Goal: Task Accomplishment & Management: Manage account settings

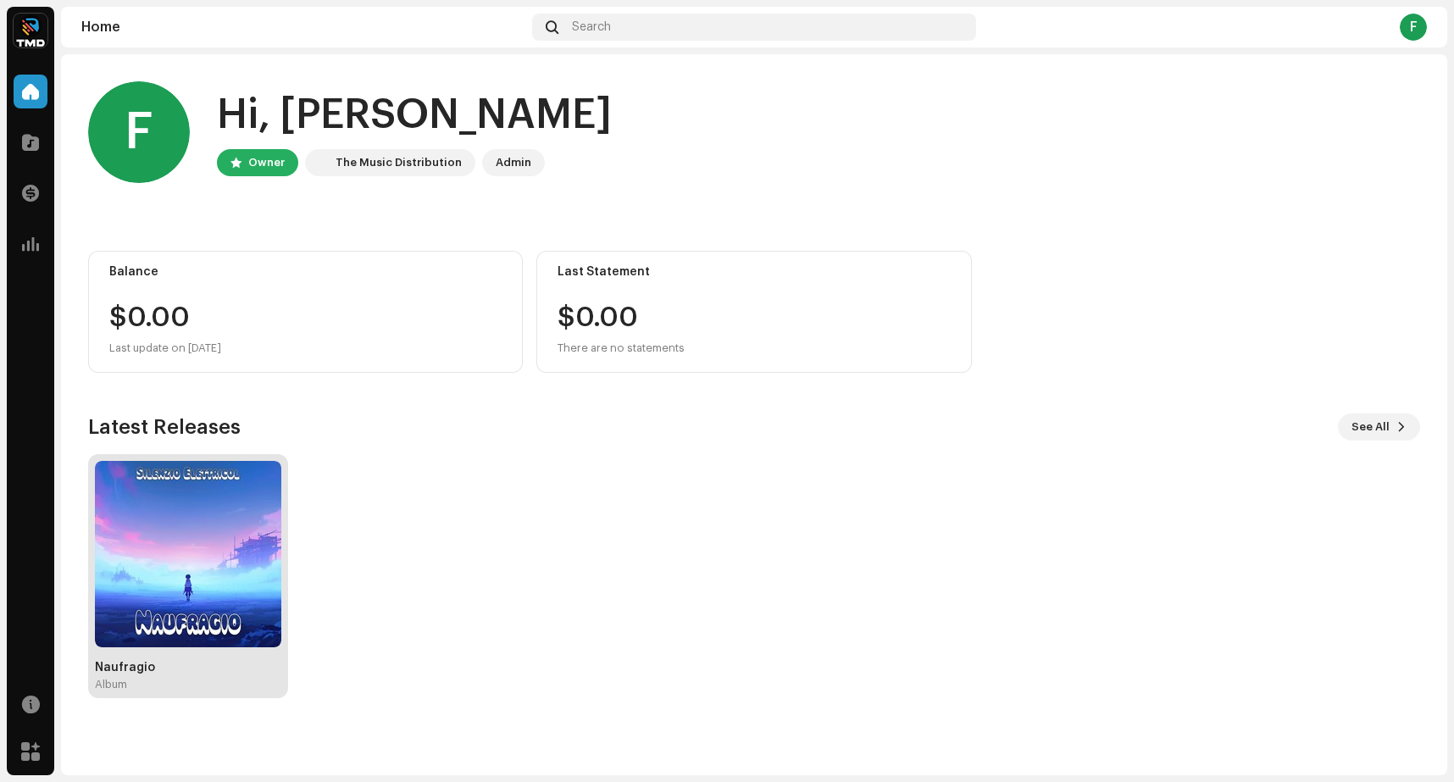
click at [194, 526] on img at bounding box center [188, 554] width 186 height 186
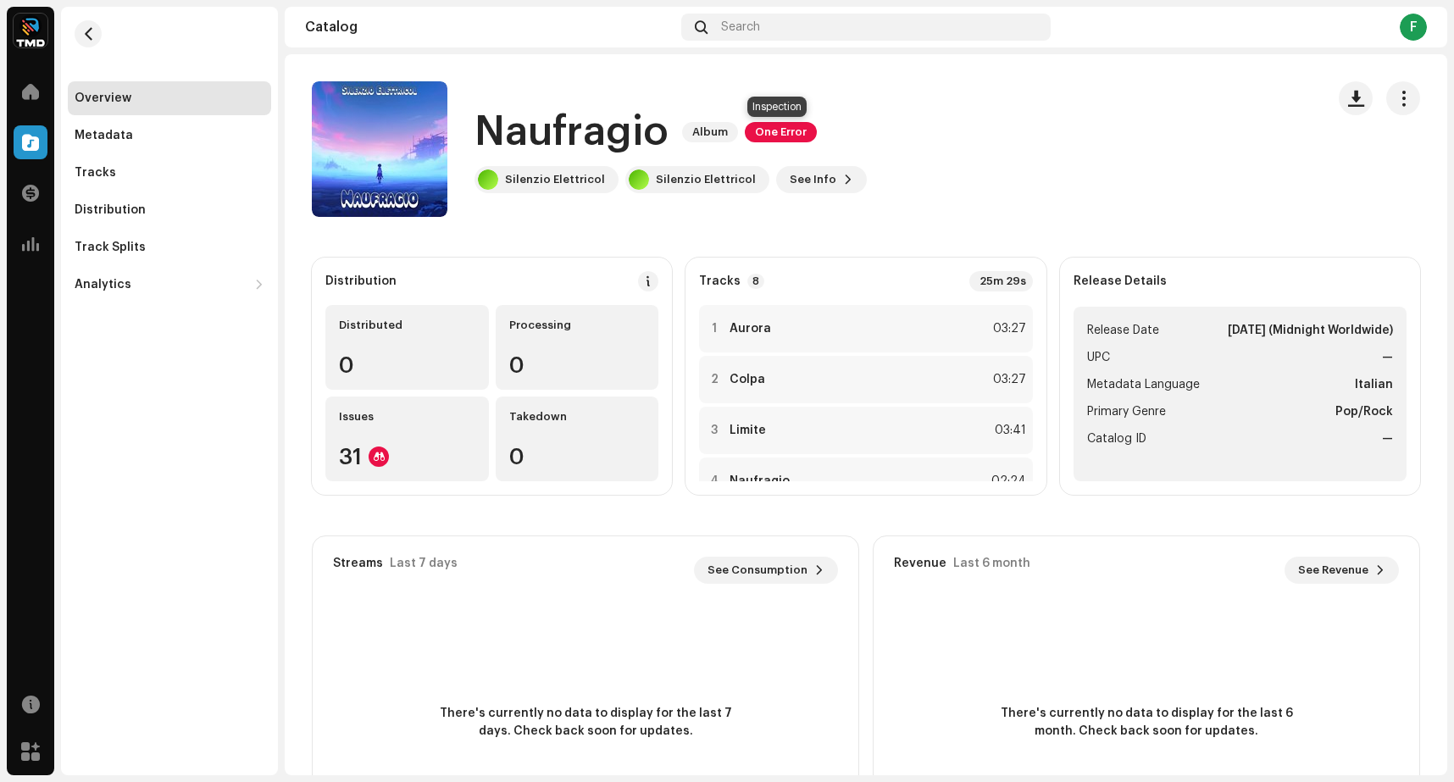
click at [781, 141] on span "One Error" at bounding box center [781, 132] width 72 height 20
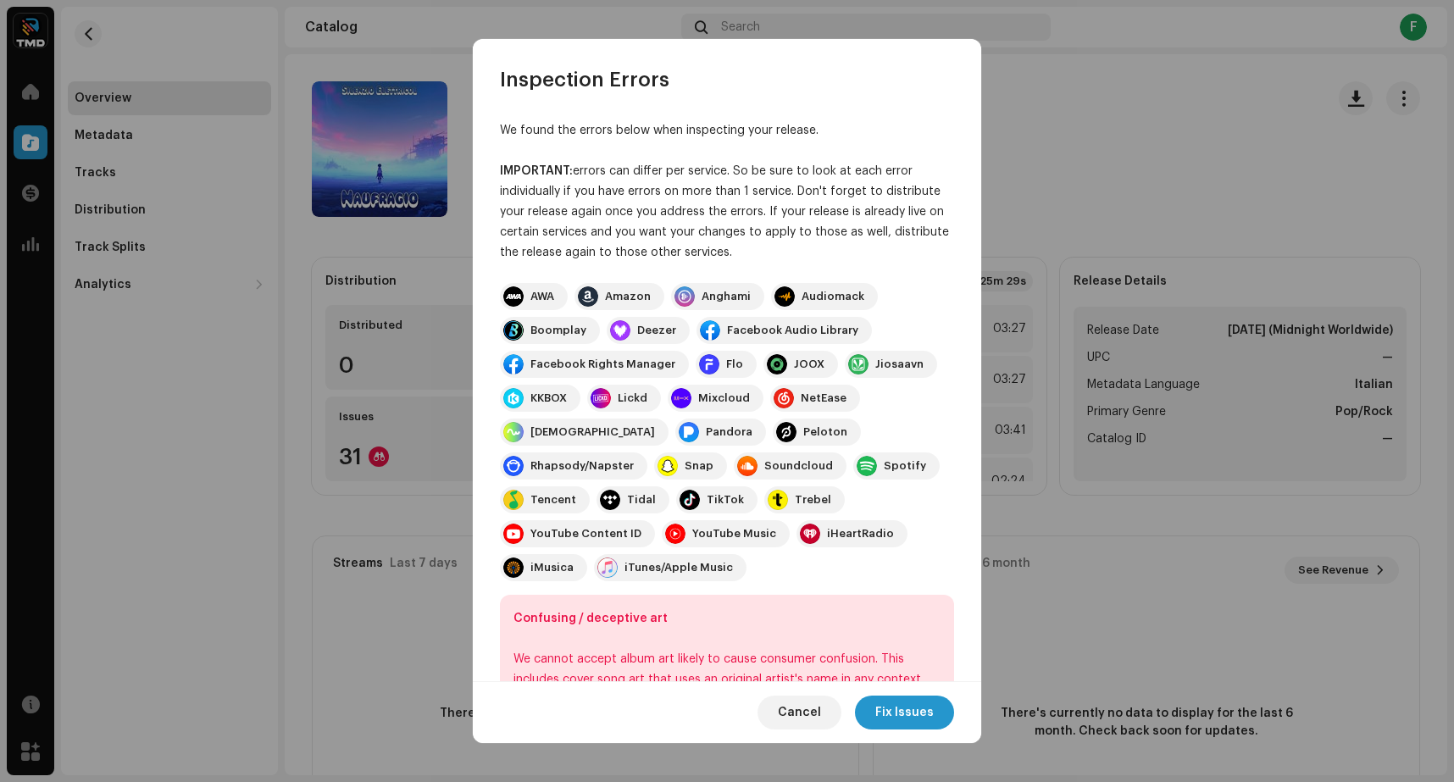
scroll to position [69, 0]
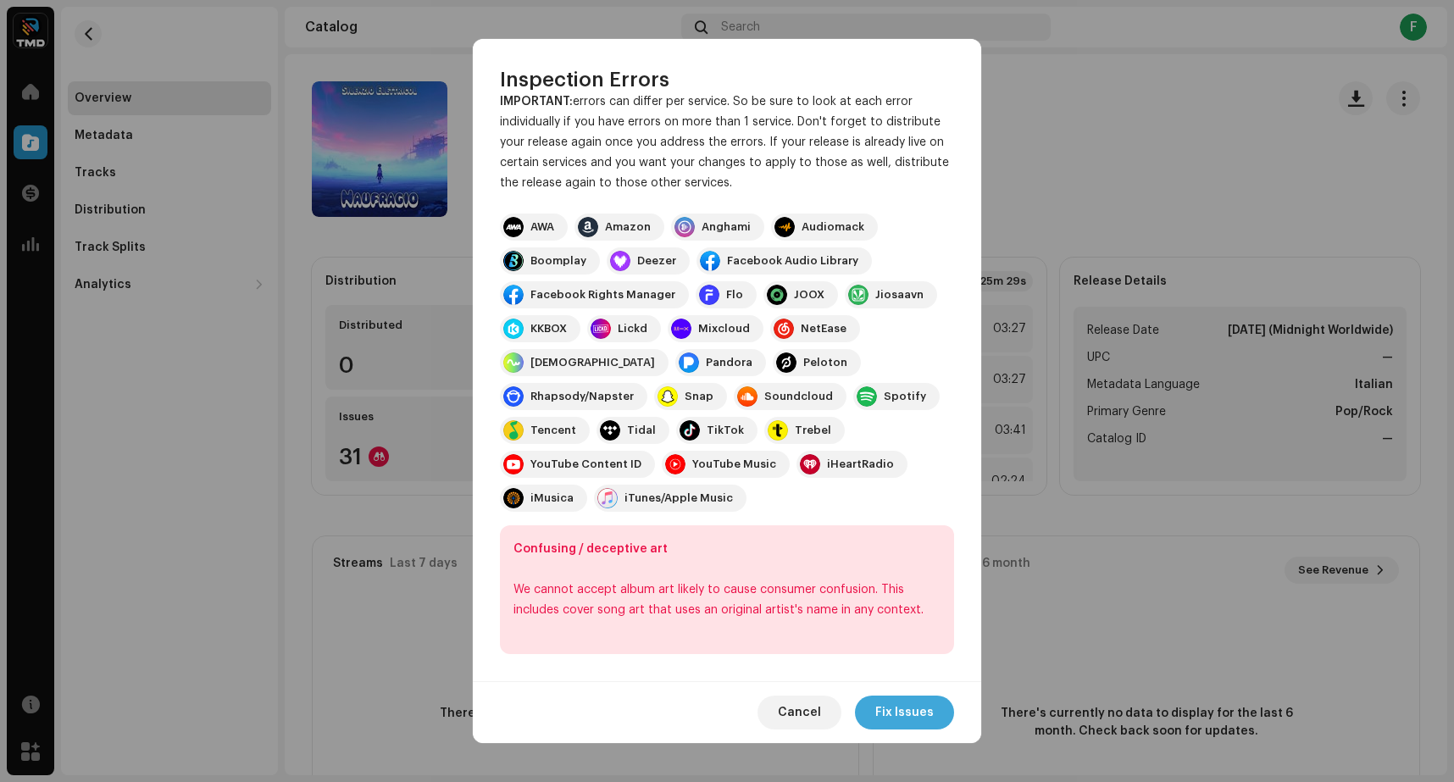
click at [920, 713] on span "Fix Issues" at bounding box center [904, 713] width 58 height 34
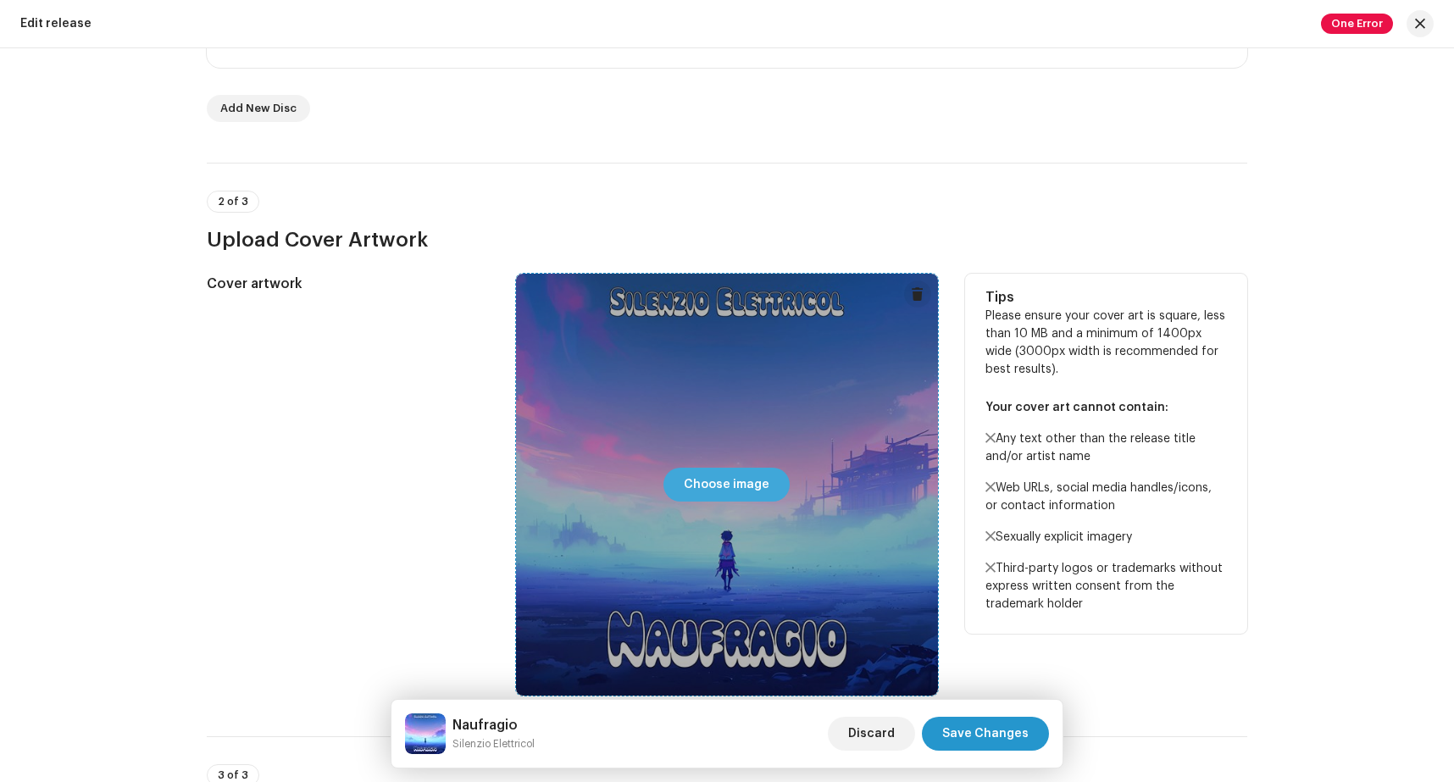
scroll to position [854, 0]
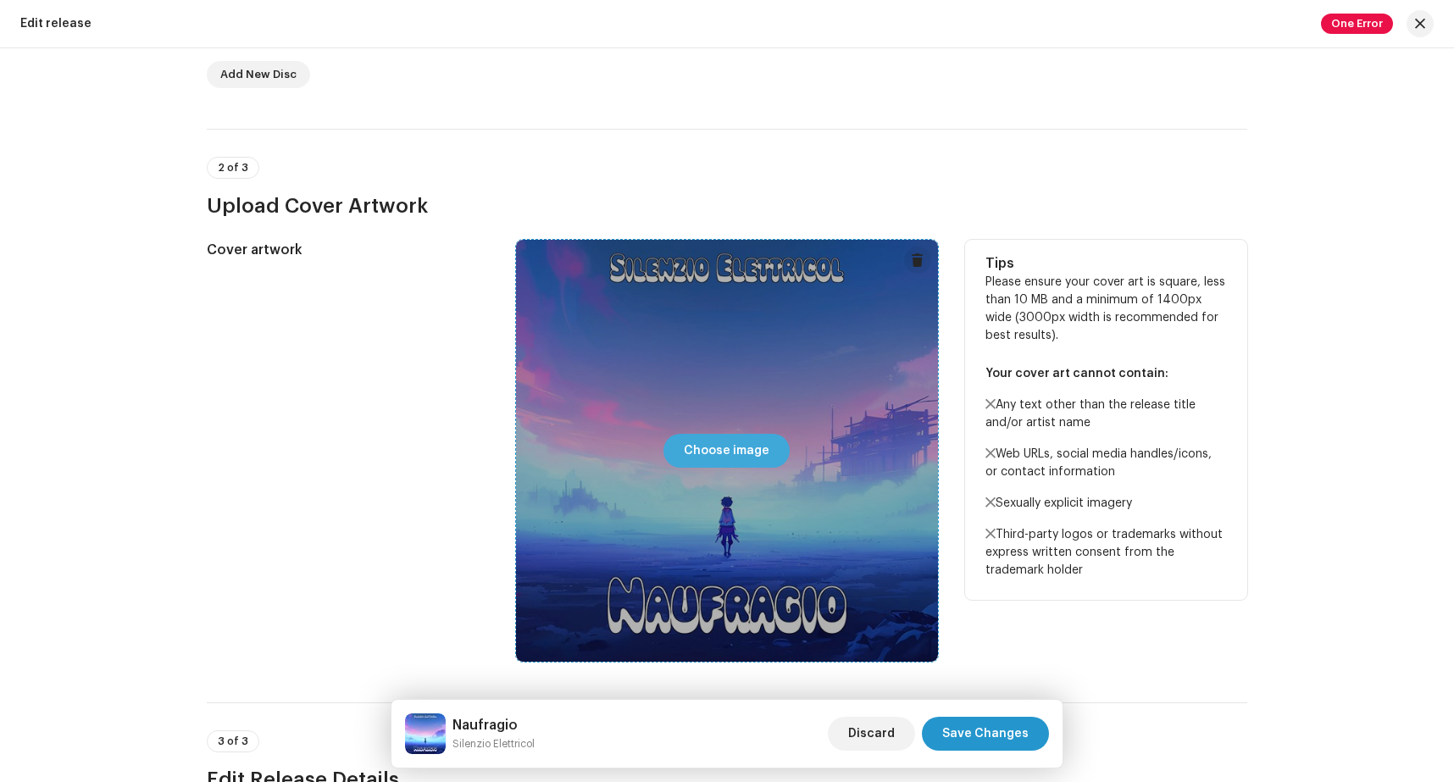
click at [735, 455] on span "Choose image" at bounding box center [727, 451] width 86 height 34
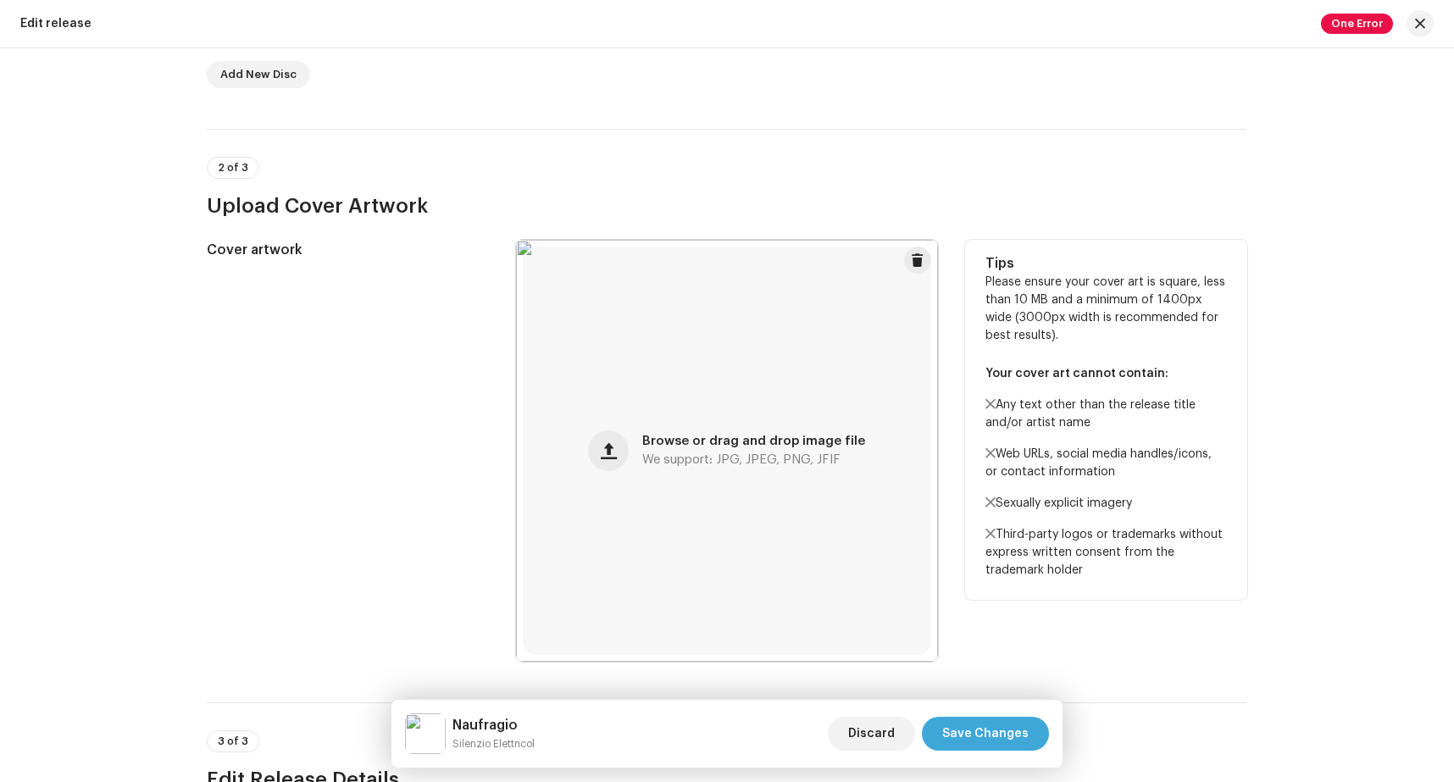
click at [983, 730] on span "Save Changes" at bounding box center [985, 734] width 86 height 34
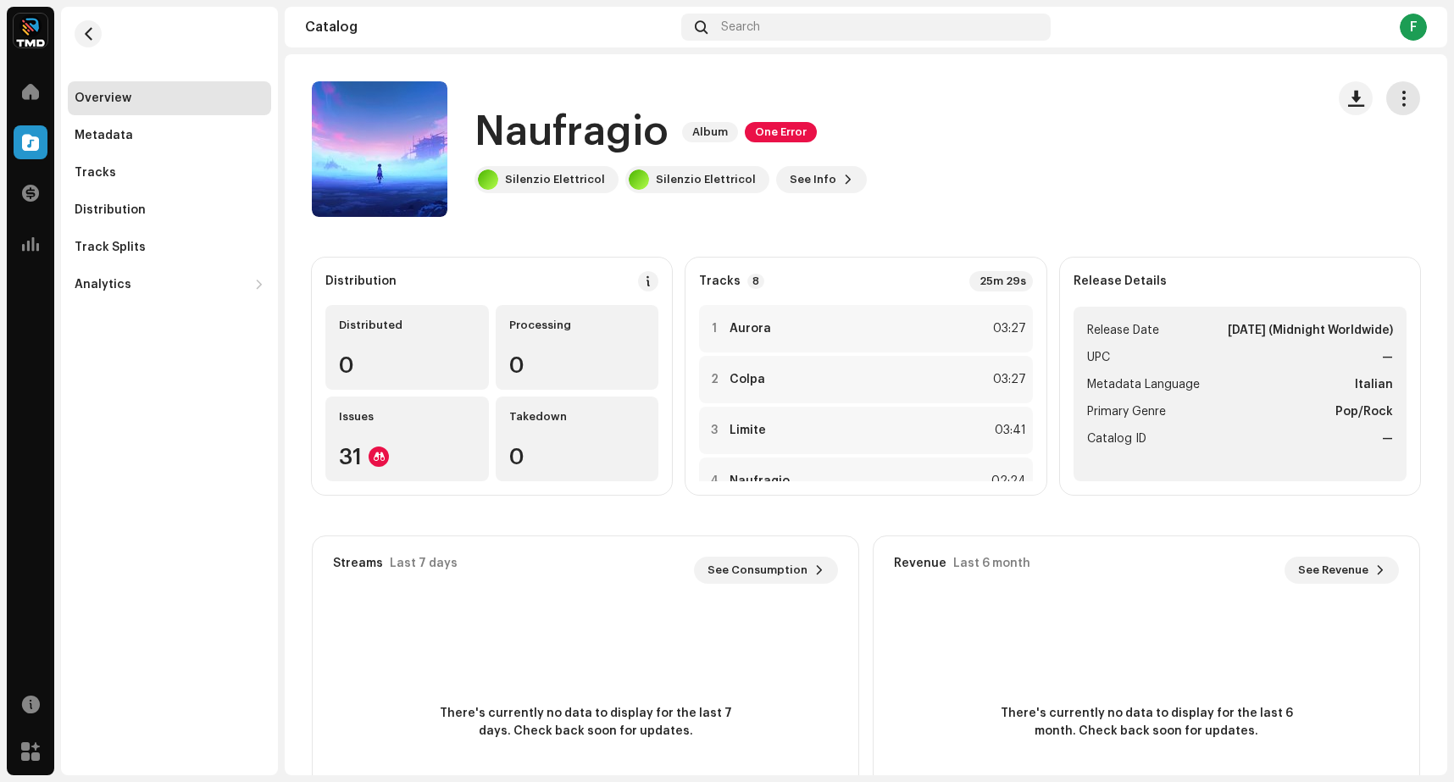
click at [1386, 110] on button "button" at bounding box center [1403, 98] width 34 height 34
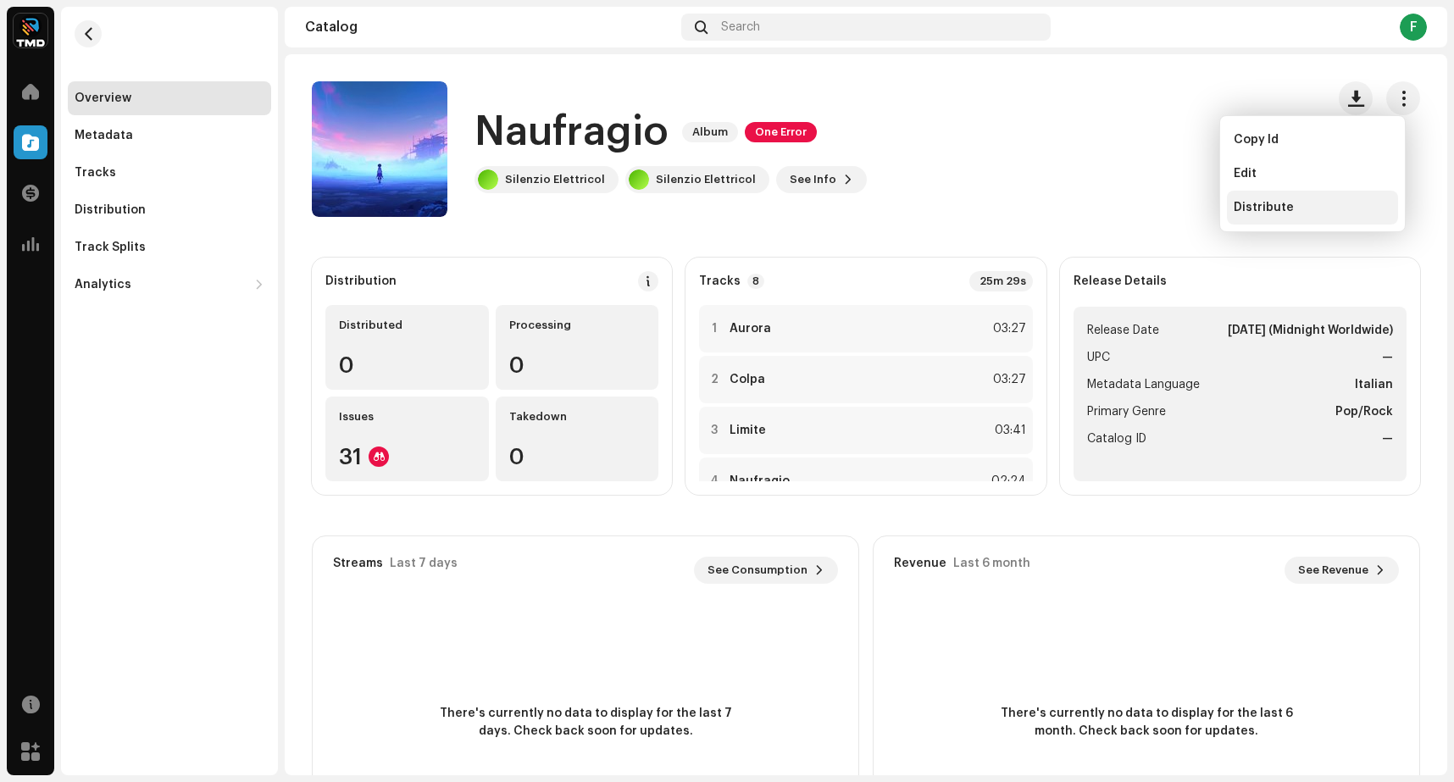
click at [1297, 207] on div "Distribute" at bounding box center [1313, 208] width 158 height 14
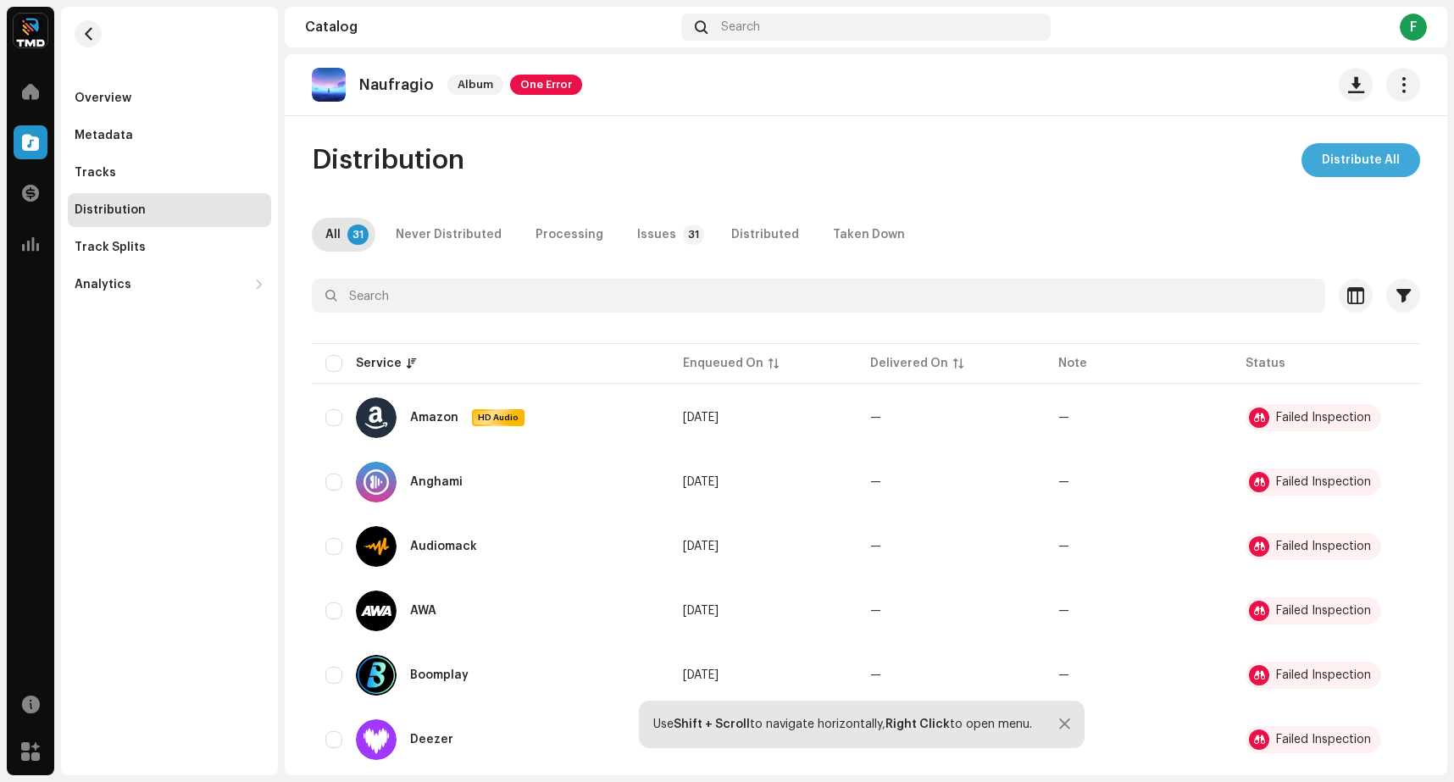
click at [1354, 153] on span "Distribute All" at bounding box center [1361, 160] width 78 height 34
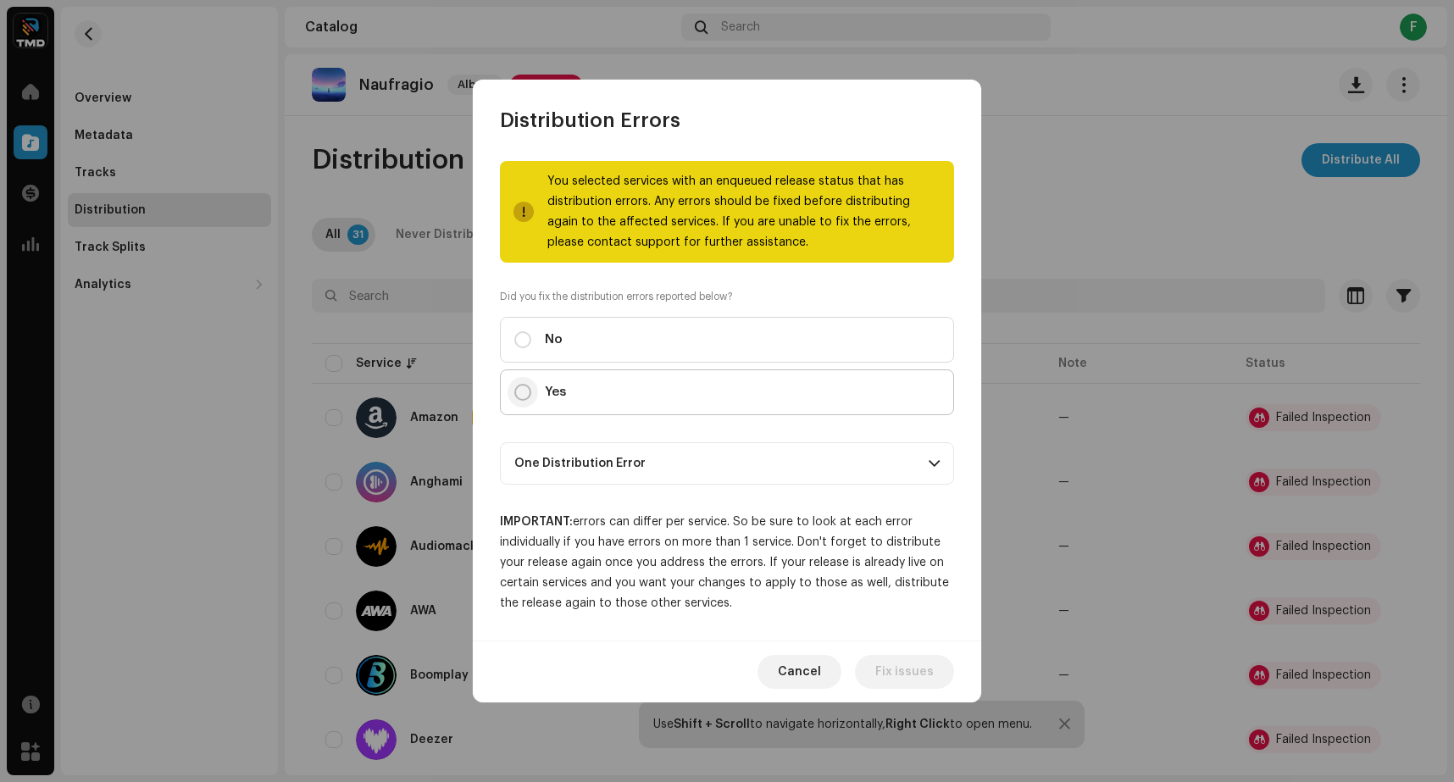
click at [519, 396] on input "Yes" at bounding box center [522, 392] width 17 height 17
radio input "true"
click at [925, 688] on span "Distribute" at bounding box center [904, 672] width 60 height 34
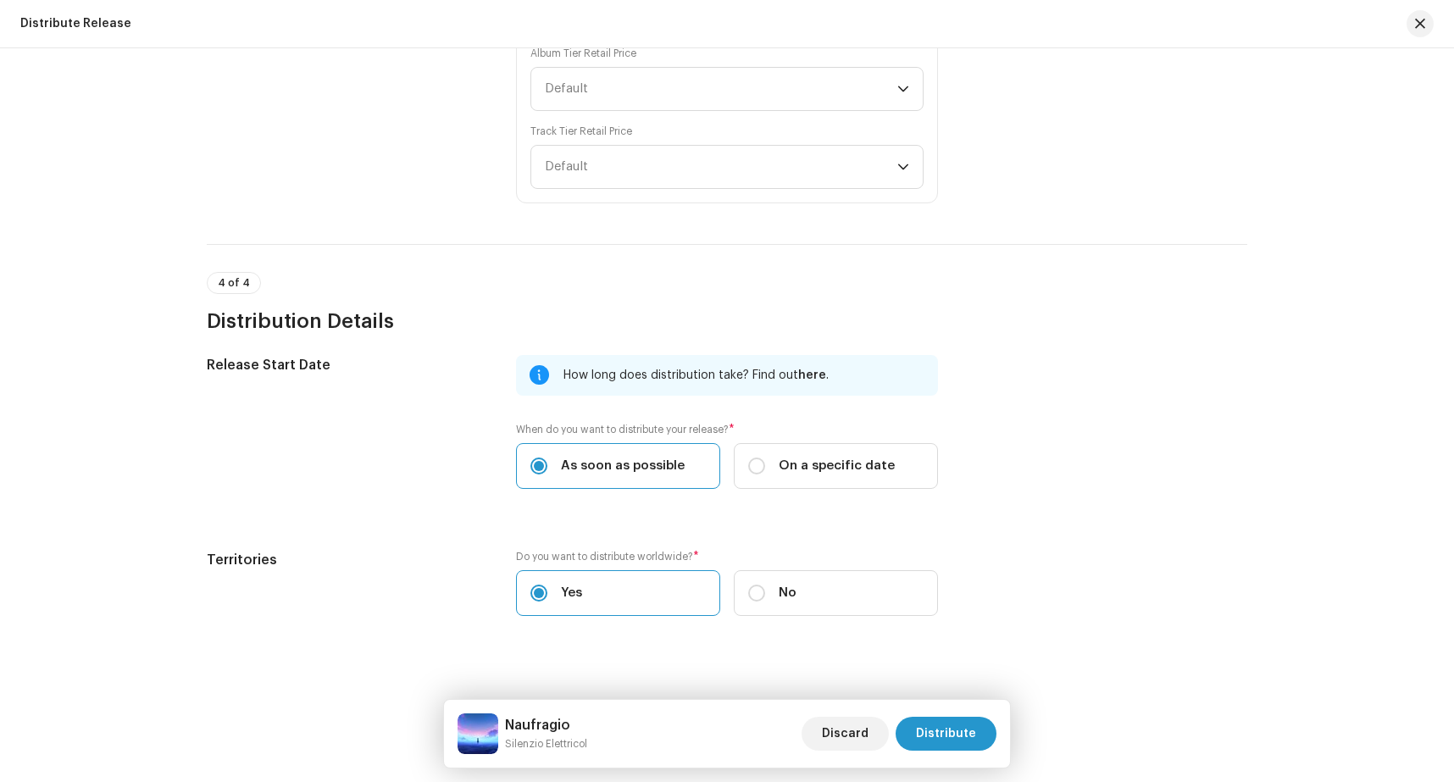
scroll to position [3542, 0]
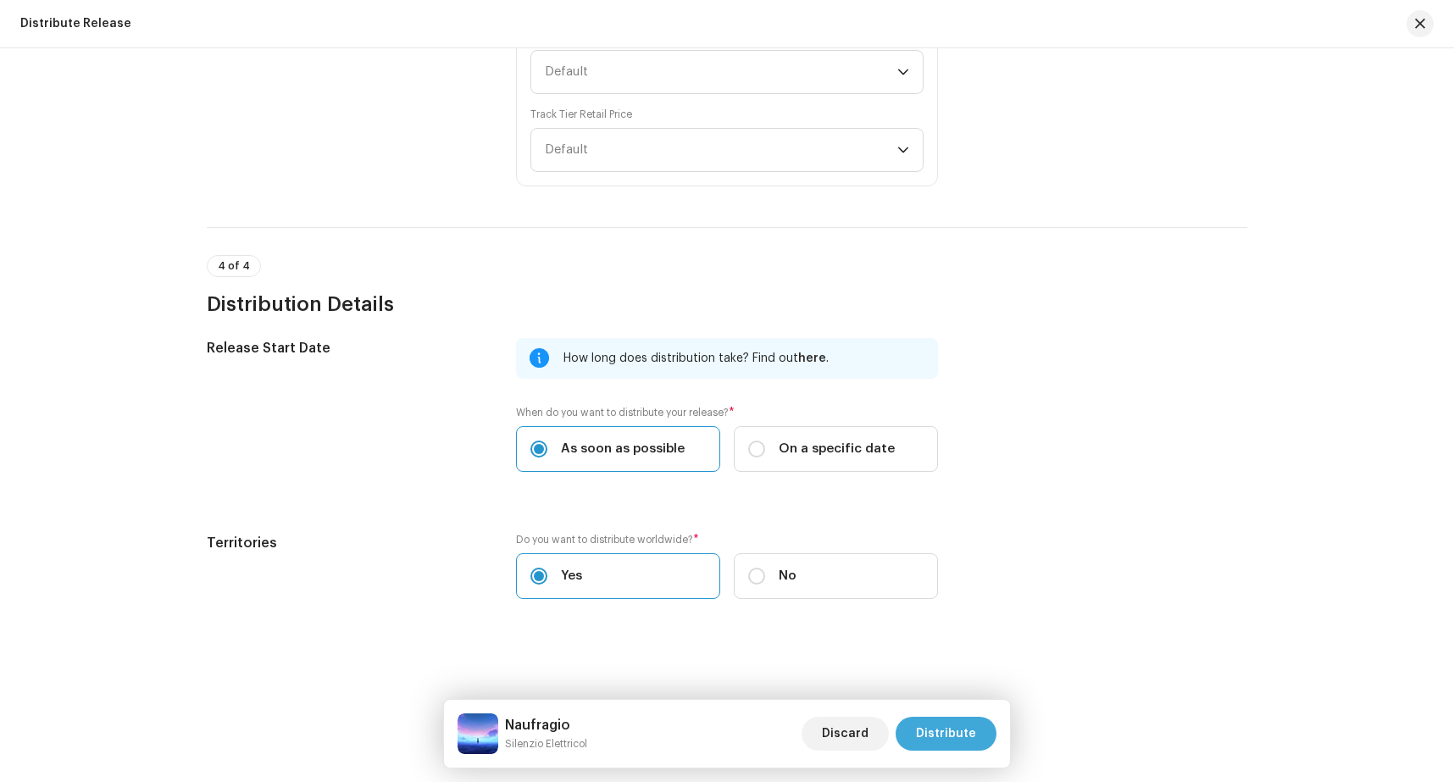
click at [955, 735] on span "Distribute" at bounding box center [946, 734] width 60 height 34
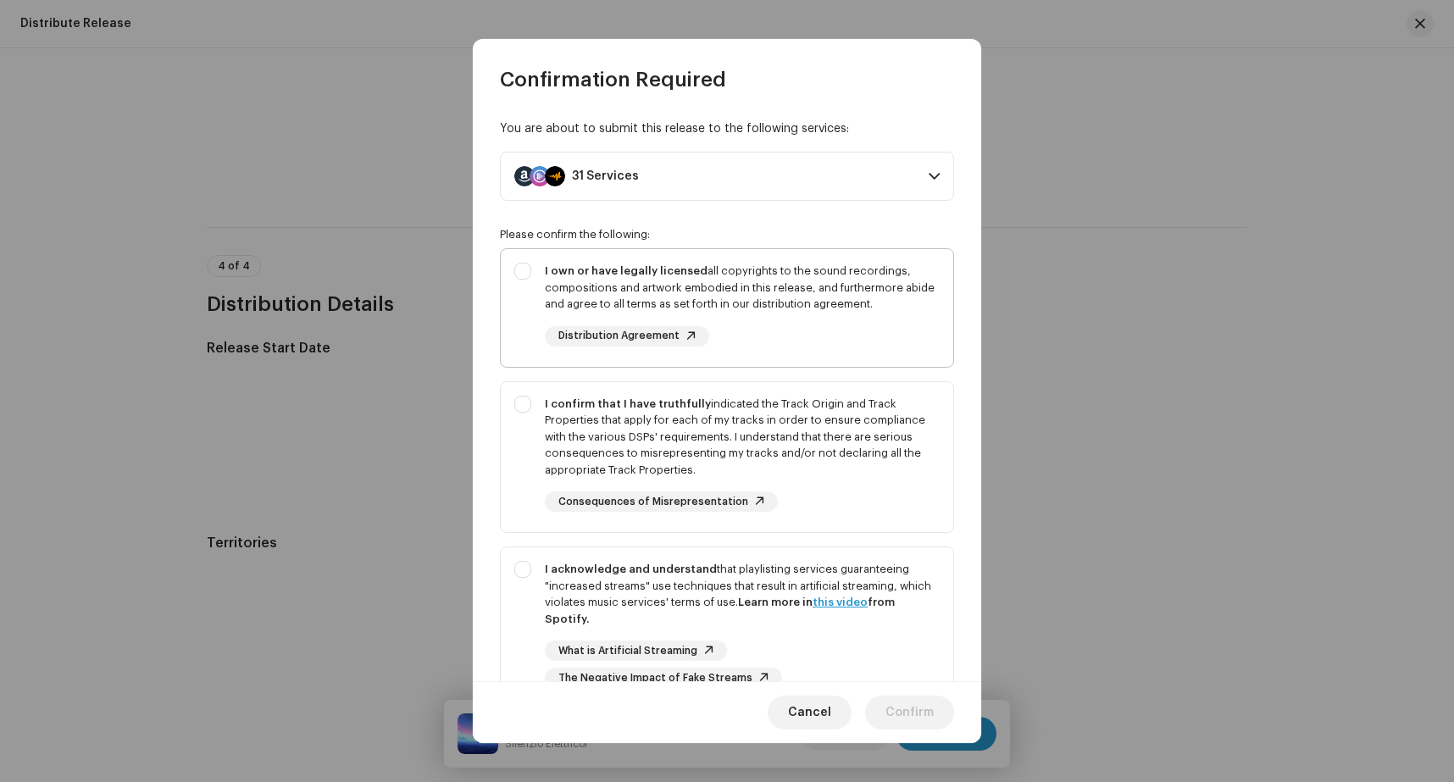
click at [522, 269] on div "I own or have legally licensed all copyrights to the sound recordings, composit…" at bounding box center [727, 304] width 453 height 111
checkbox input "true"
click at [525, 405] on div "I confirm that I have truthfully indicated the Track Origin and Track Propertie…" at bounding box center [727, 454] width 453 height 144
checkbox input "true"
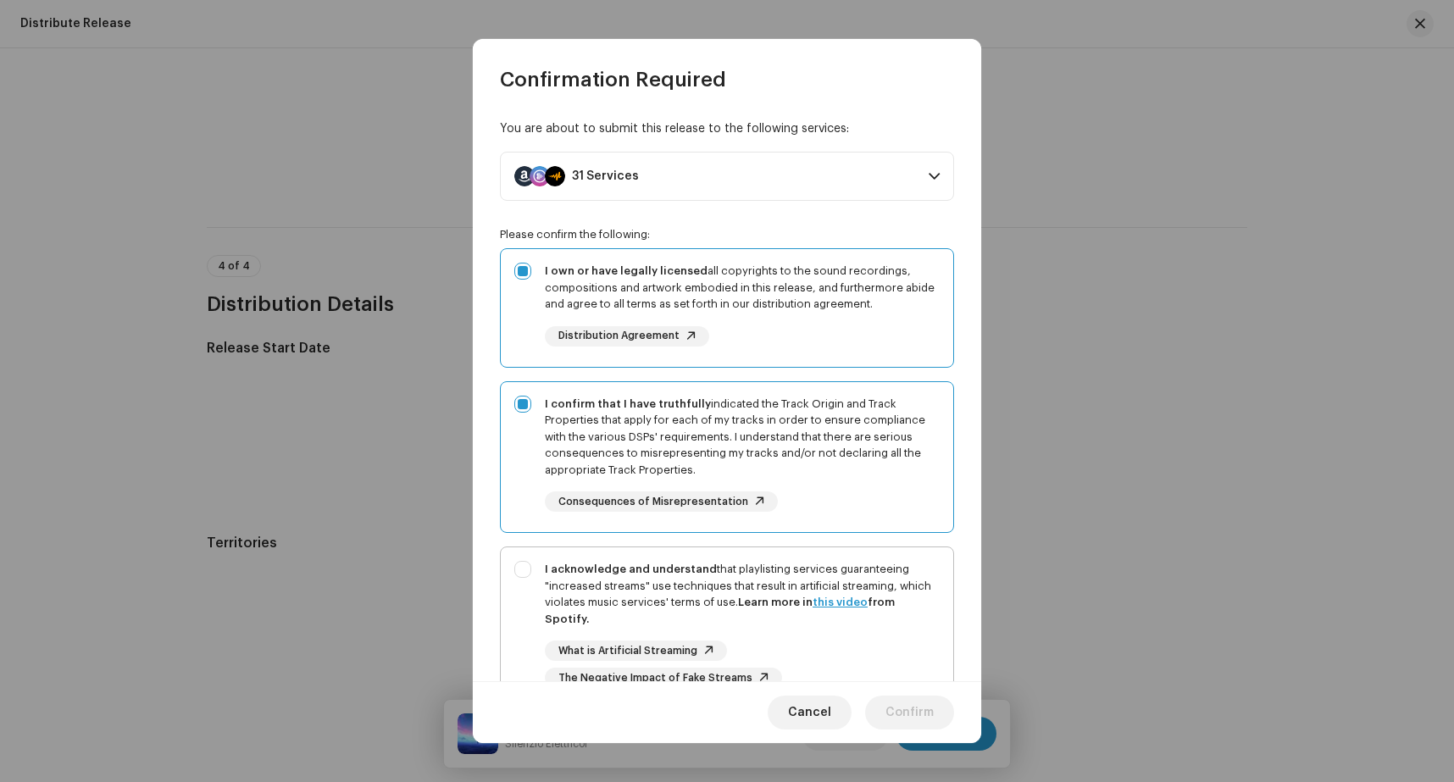
click at [525, 567] on div "I acknowledge and understand that playlisting services guaranteeing "increased …" at bounding box center [727, 624] width 453 height 154
checkbox input "true"
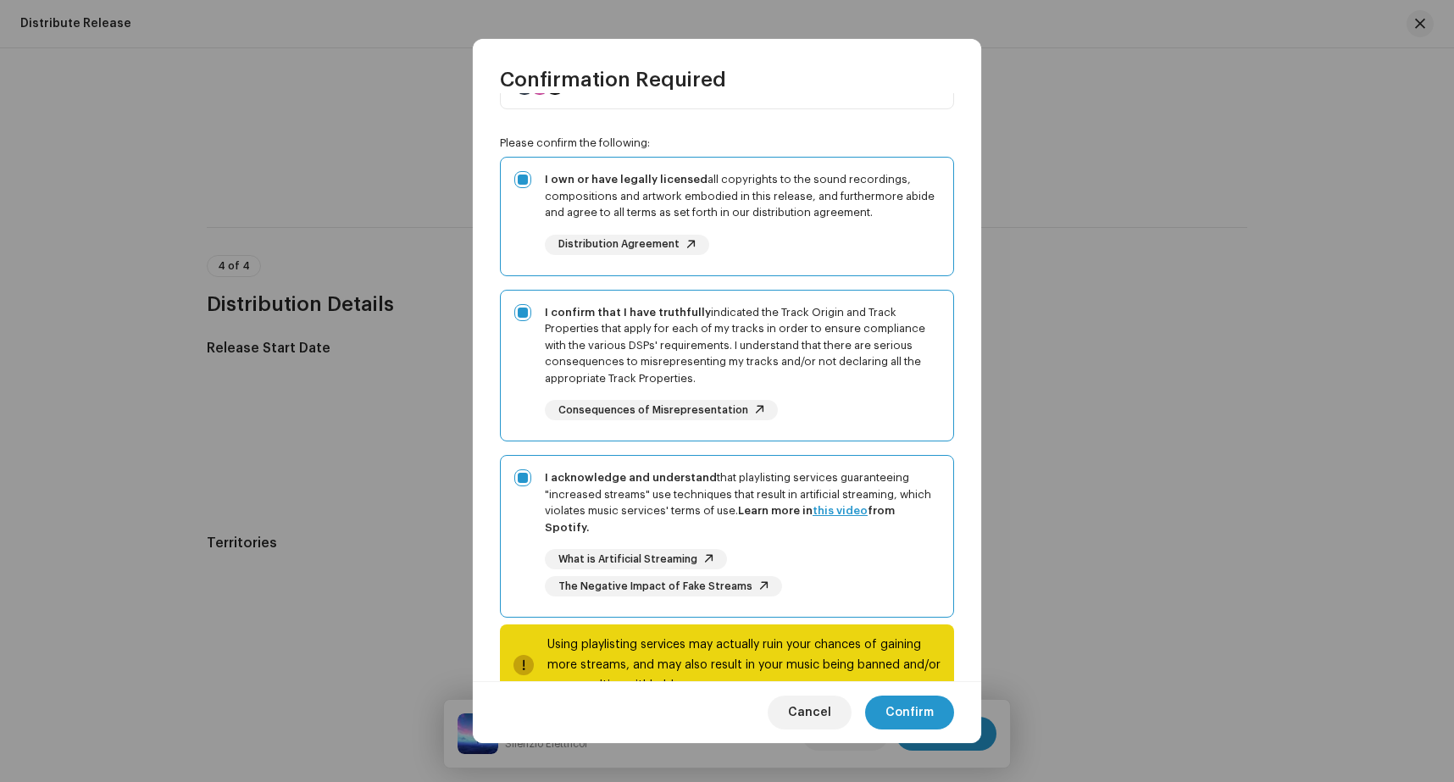
scroll to position [142, 0]
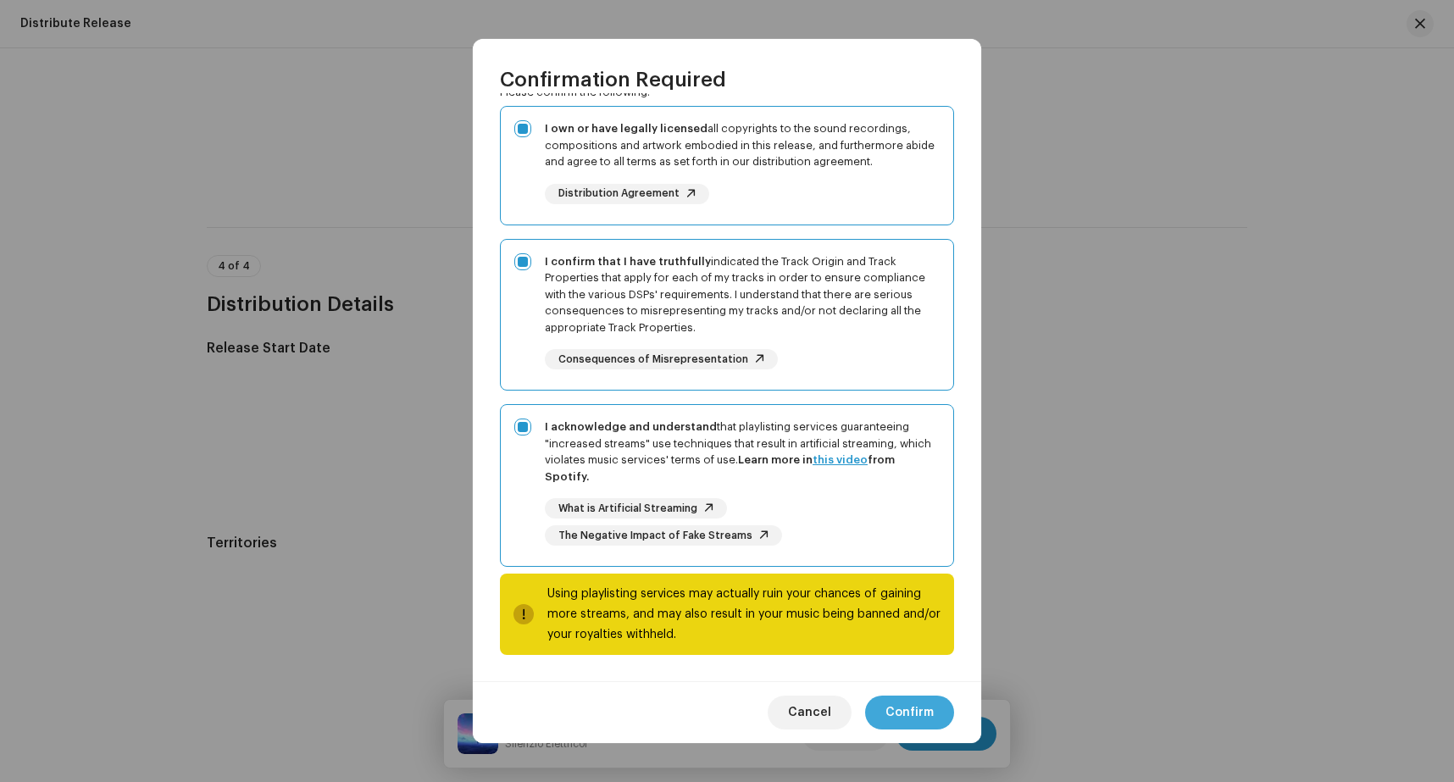
click at [927, 717] on span "Confirm" at bounding box center [910, 713] width 48 height 34
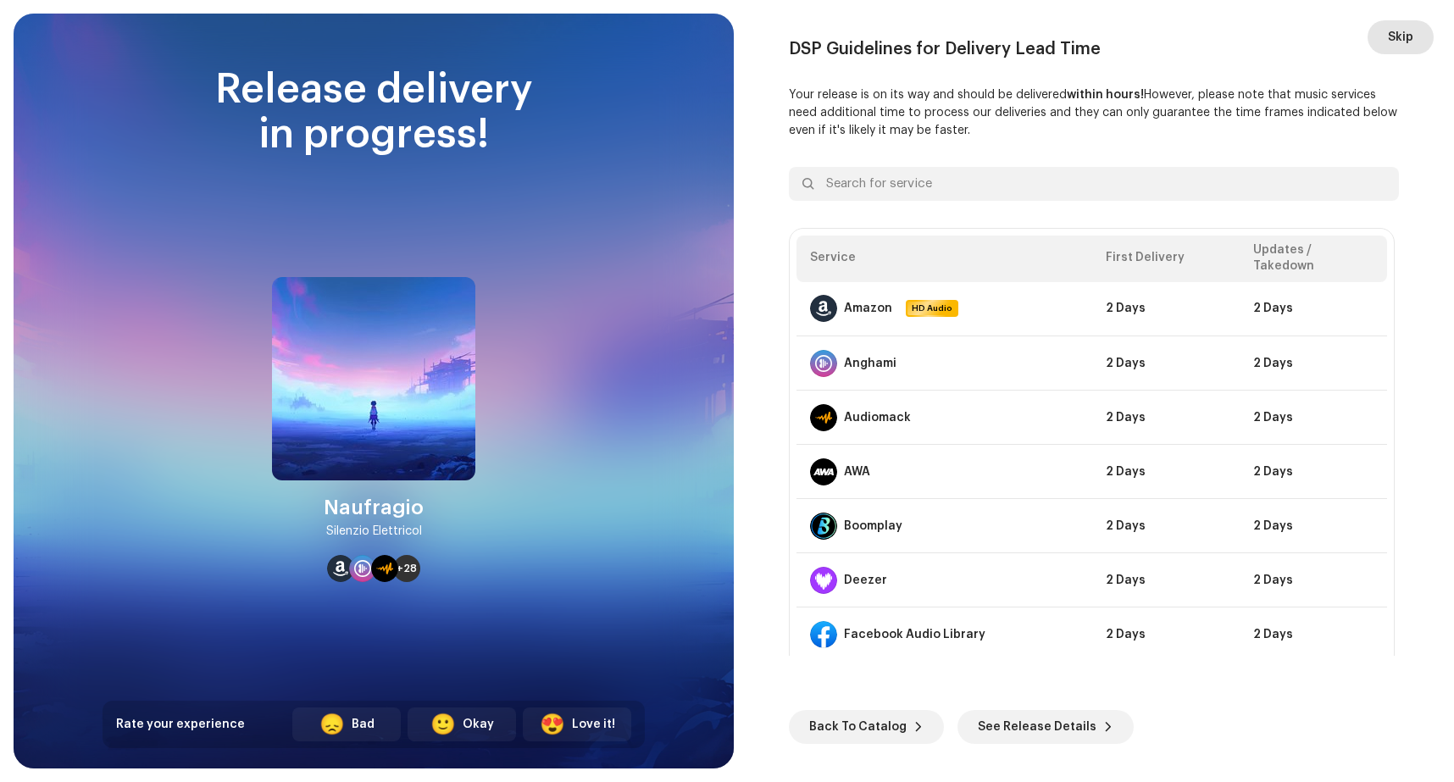
click at [1394, 46] on span "Skip" at bounding box center [1400, 37] width 25 height 34
